Goal: Task Accomplishment & Management: Use online tool/utility

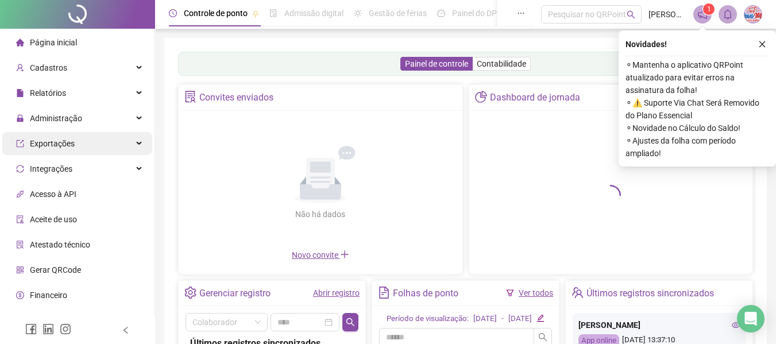
click at [98, 144] on div "Exportações" at bounding box center [77, 143] width 150 height 23
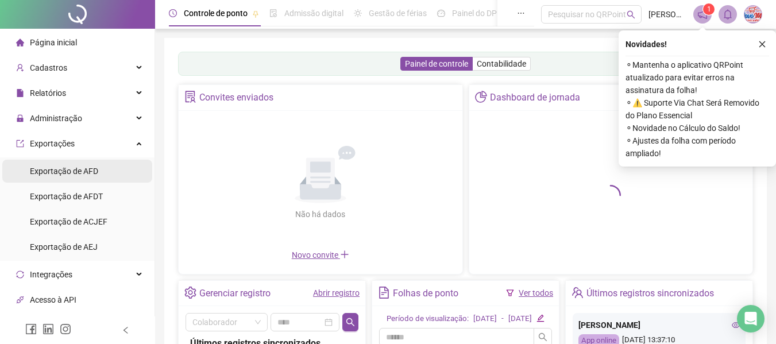
click at [80, 170] on span "Exportação de AFD" at bounding box center [64, 170] width 68 height 9
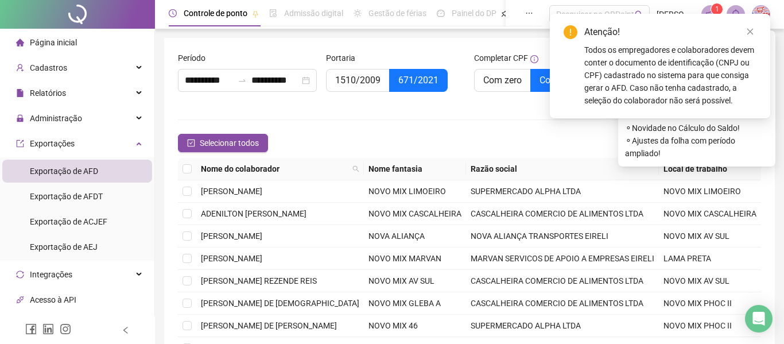
type input "**********"
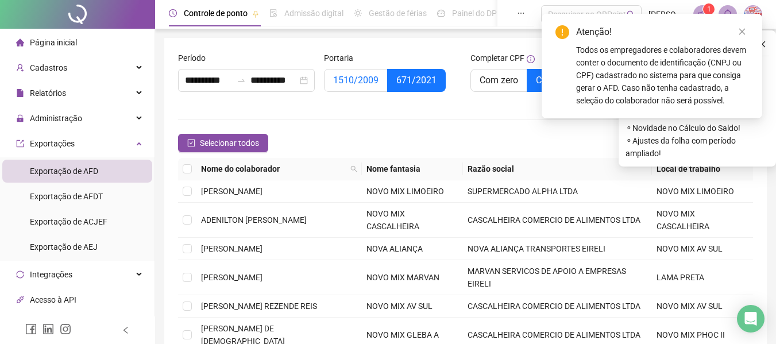
click at [367, 81] on span "1510/2009" at bounding box center [355, 80] width 45 height 11
click at [319, 81] on div "**********" at bounding box center [246, 79] width 146 height 54
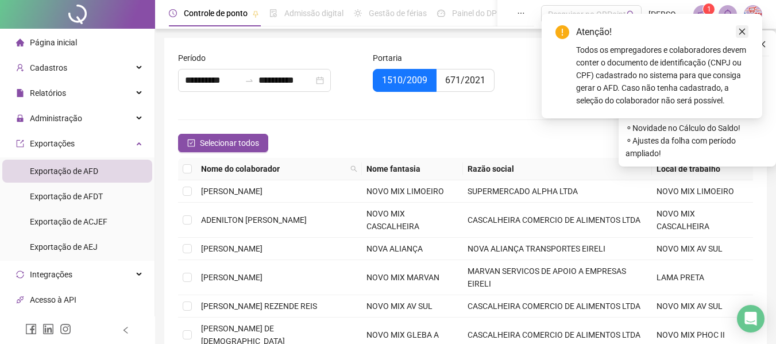
click at [742, 33] on icon "close" at bounding box center [742, 32] width 8 height 8
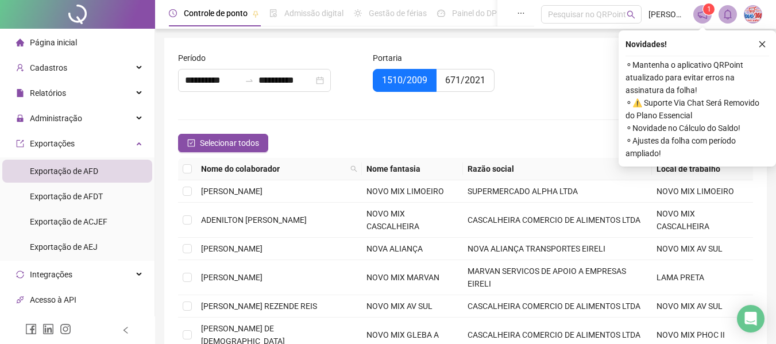
click at [455, 170] on th "Nome fantasia" at bounding box center [412, 169] width 101 height 22
click at [758, 40] on icon "close" at bounding box center [762, 44] width 8 height 8
click at [758, 40] on div "**********" at bounding box center [465, 269] width 602 height 463
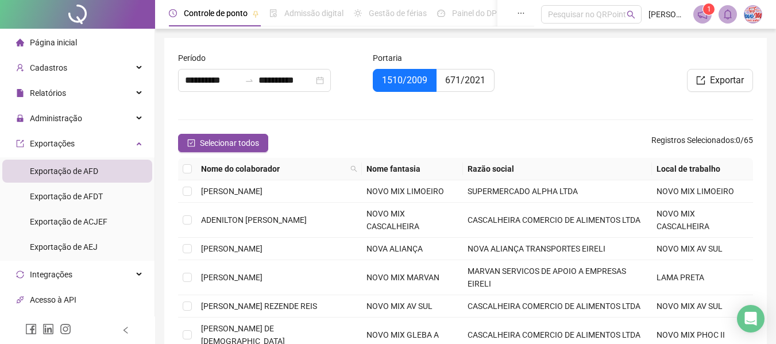
click at [455, 175] on th "Nome fantasia" at bounding box center [412, 169] width 101 height 22
click at [455, 164] on th "Nome fantasia" at bounding box center [412, 169] width 101 height 22
click at [414, 171] on span "Nome fantasia" at bounding box center [406, 168] width 80 height 13
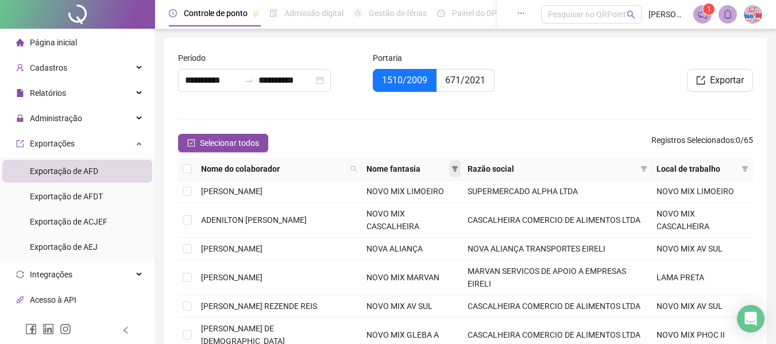
click at [451, 168] on icon "filter" at bounding box center [454, 169] width 6 height 6
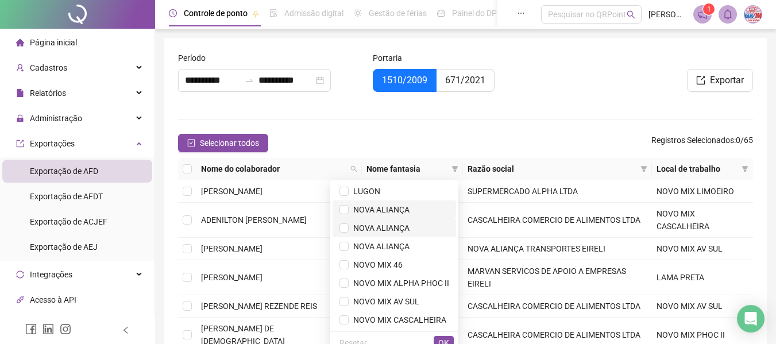
click at [383, 215] on span "NOVA ALIANÇA" at bounding box center [394, 209] width 110 height 13
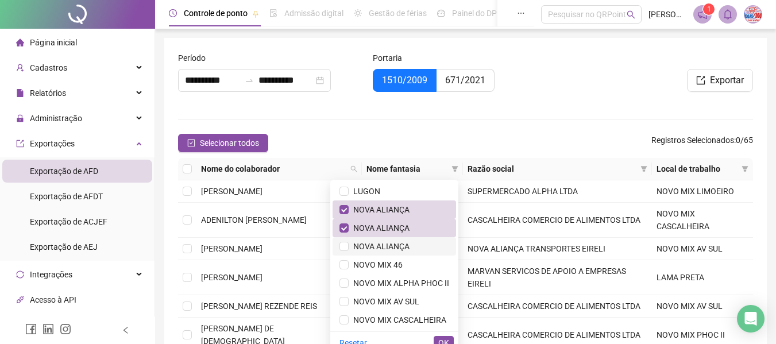
click at [381, 244] on span "NOVA ALIANÇA" at bounding box center [378, 246] width 61 height 9
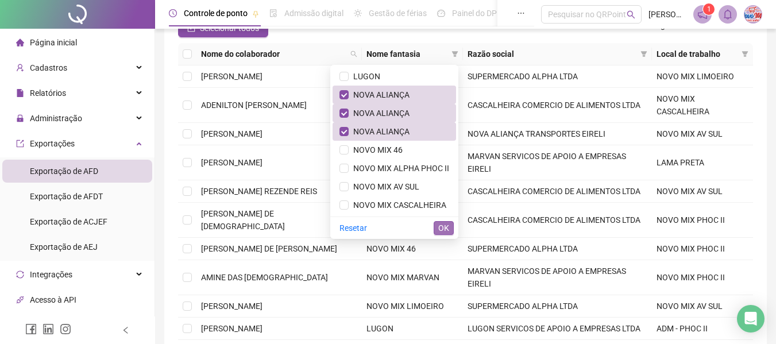
click at [439, 224] on span "OK" at bounding box center [443, 228] width 11 height 13
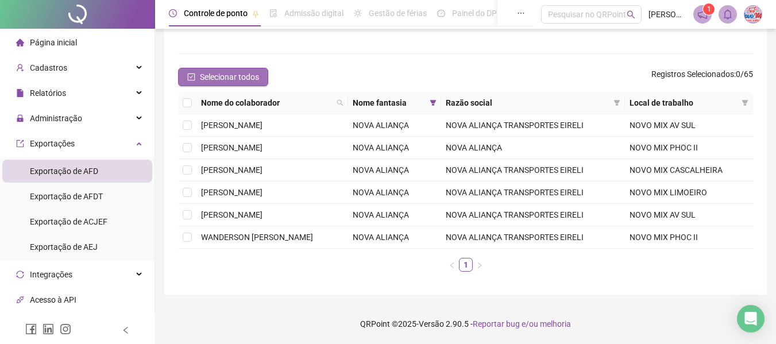
click at [235, 75] on span "Selecionar todos" at bounding box center [229, 77] width 59 height 13
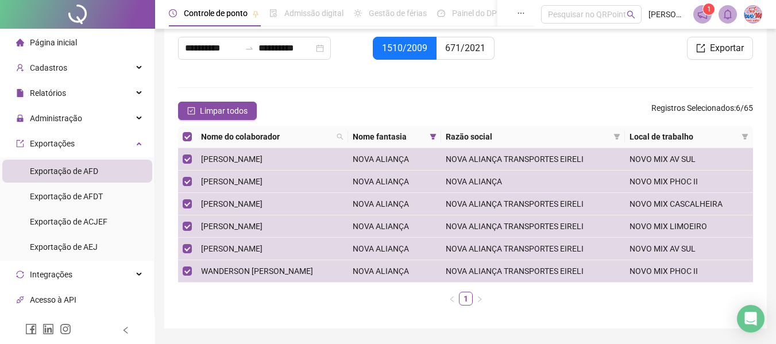
scroll to position [0, 0]
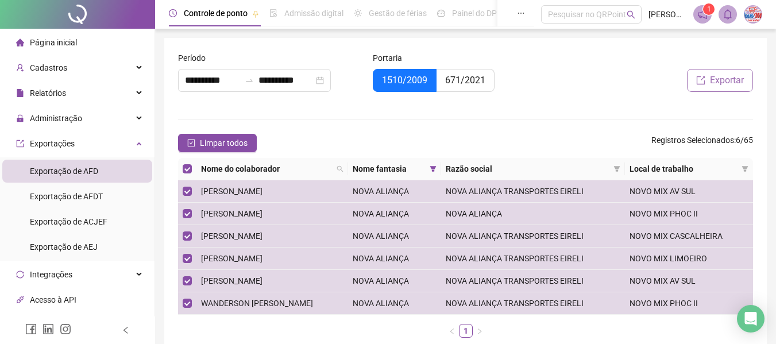
click at [730, 72] on button "Exportar" at bounding box center [720, 80] width 66 height 23
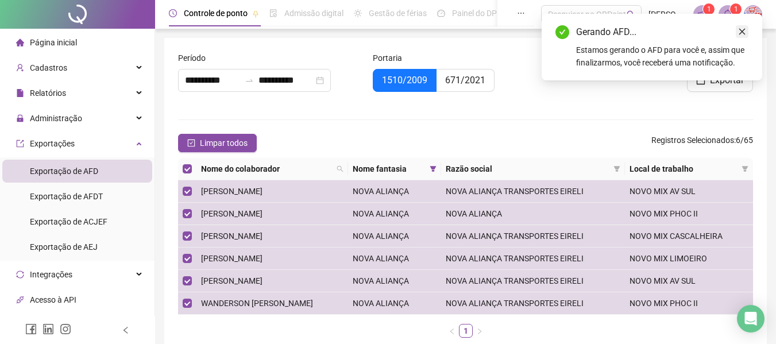
click at [740, 28] on icon "close" at bounding box center [742, 32] width 8 height 8
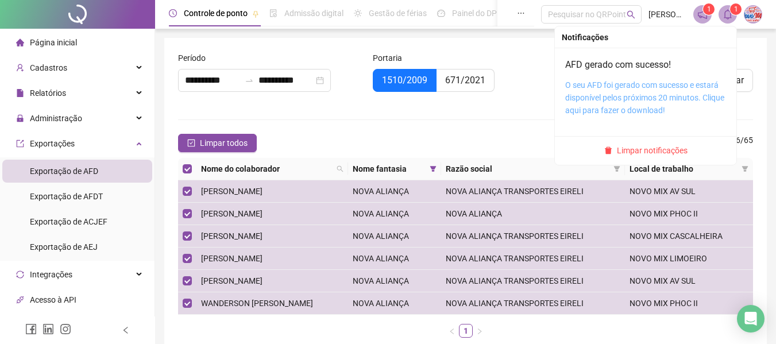
click at [681, 88] on link "O seu AFD foi gerado com sucesso e estará disponível pelos próximos 20 minutos.…" at bounding box center [644, 97] width 159 height 34
click at [668, 148] on span "Limpar notificações" at bounding box center [652, 150] width 71 height 13
